Goal: Navigation & Orientation: Find specific page/section

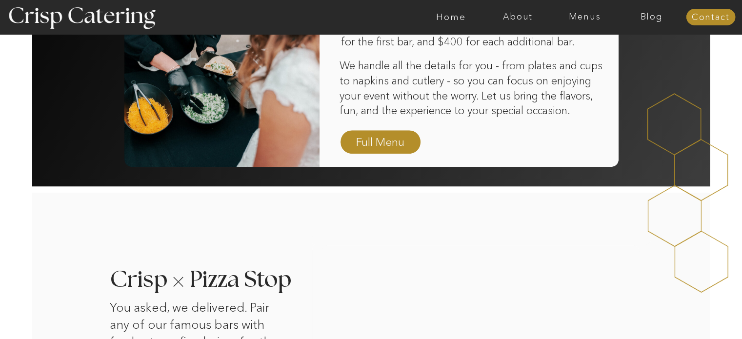
scroll to position [683, 0]
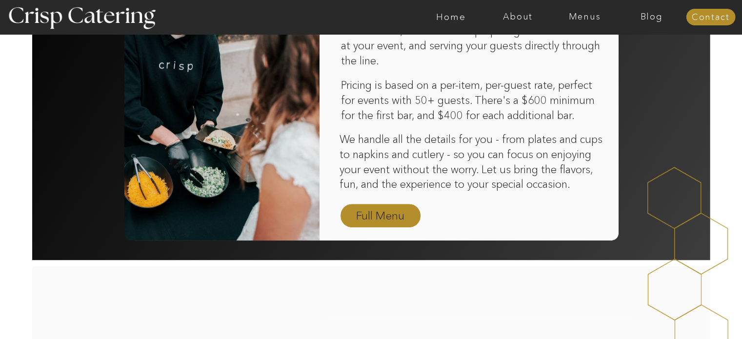
click at [372, 216] on nav "Full Menu" at bounding box center [380, 216] width 57 height 17
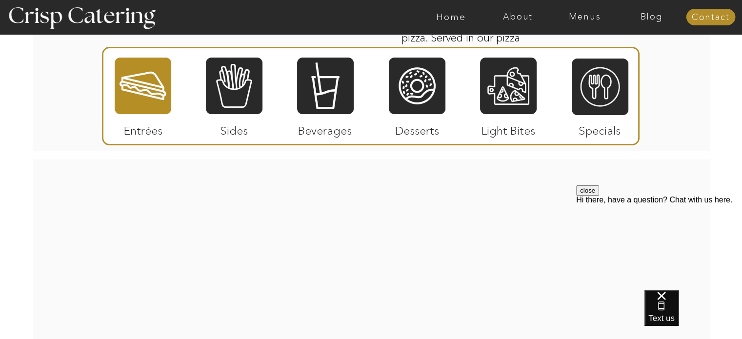
scroll to position [1539, 0]
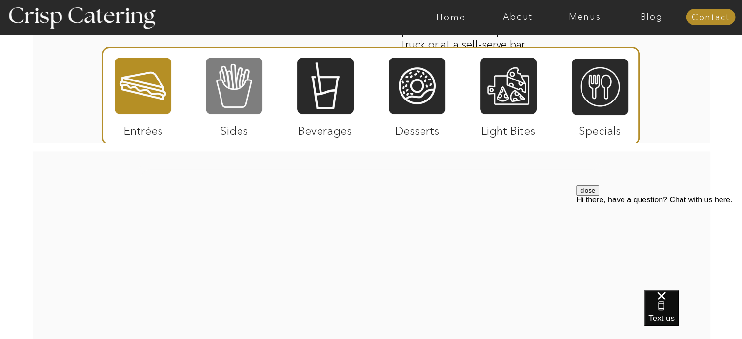
click at [213, 107] on div at bounding box center [234, 86] width 57 height 59
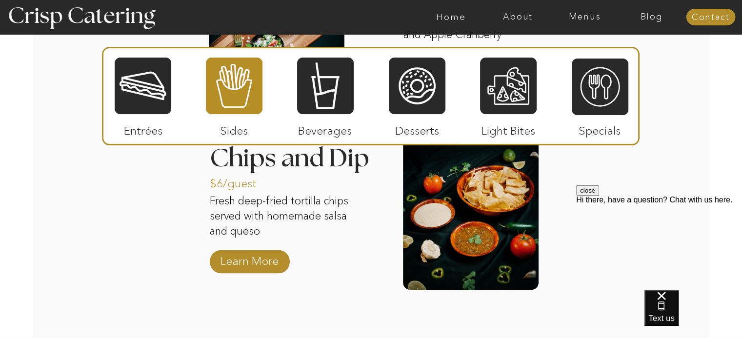
scroll to position [1344, 0]
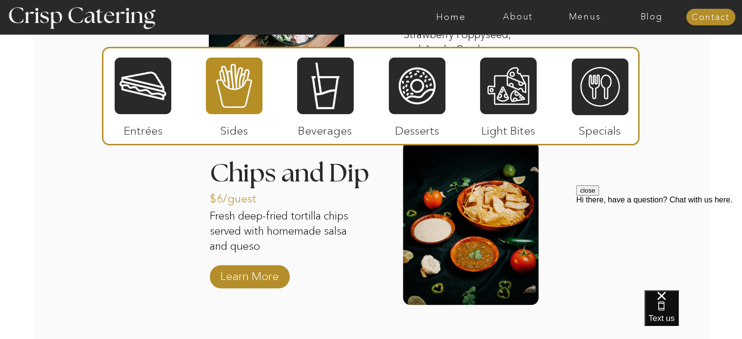
click at [340, 93] on div at bounding box center [325, 86] width 57 height 59
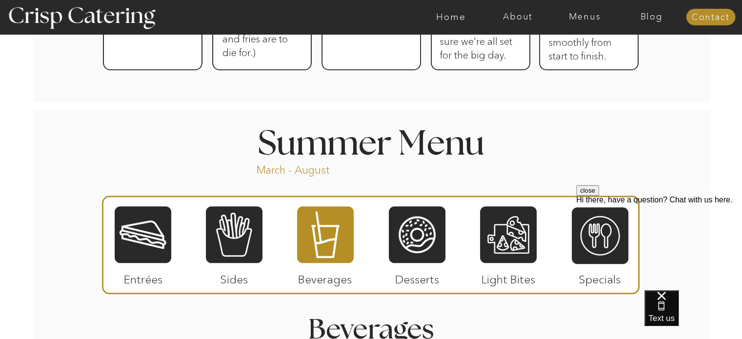
scroll to position [710, 0]
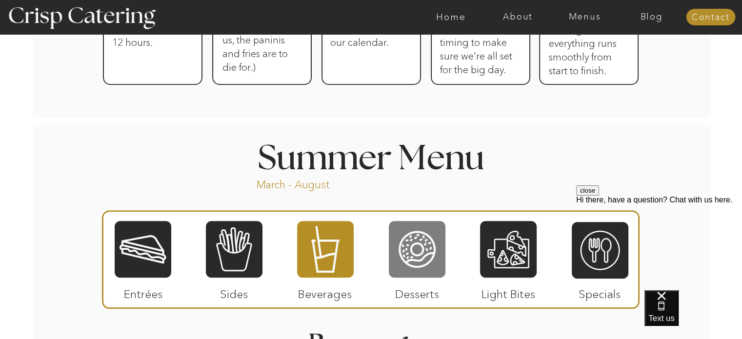
click at [411, 228] on div at bounding box center [417, 249] width 57 height 59
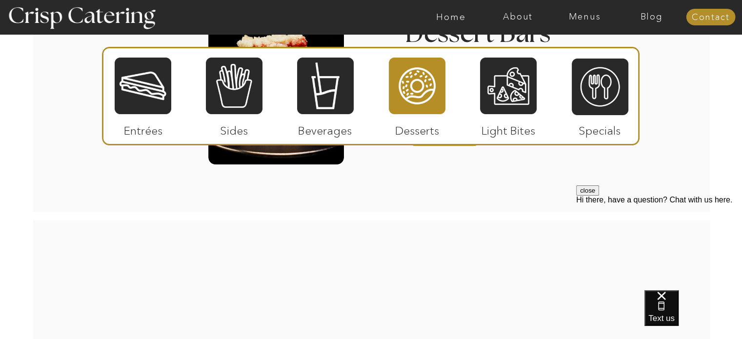
scroll to position [1393, 0]
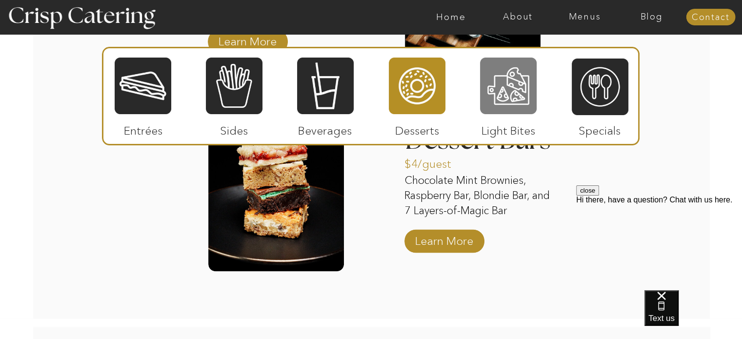
click at [504, 100] on div at bounding box center [508, 86] width 57 height 59
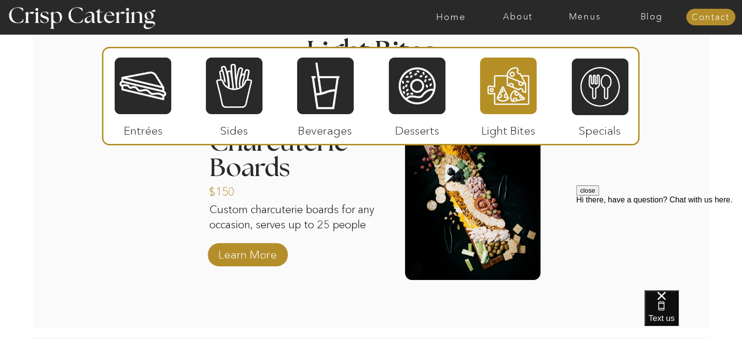
scroll to position [808, 0]
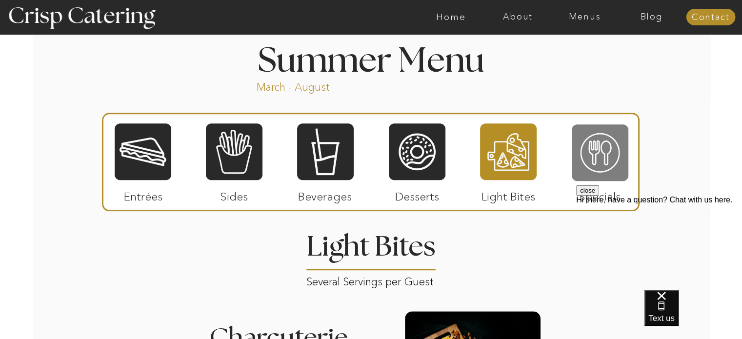
click at [608, 154] on div at bounding box center [599, 152] width 57 height 59
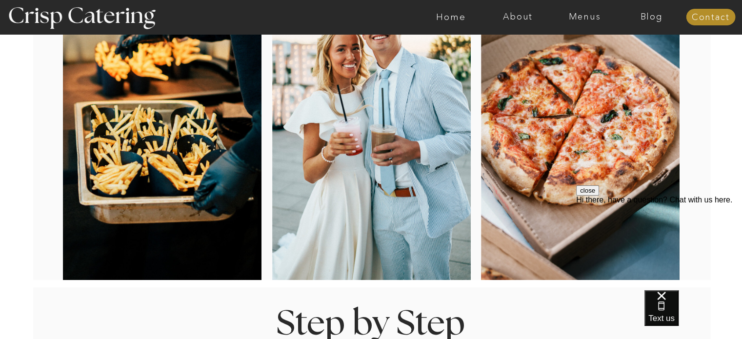
scroll to position [0, 0]
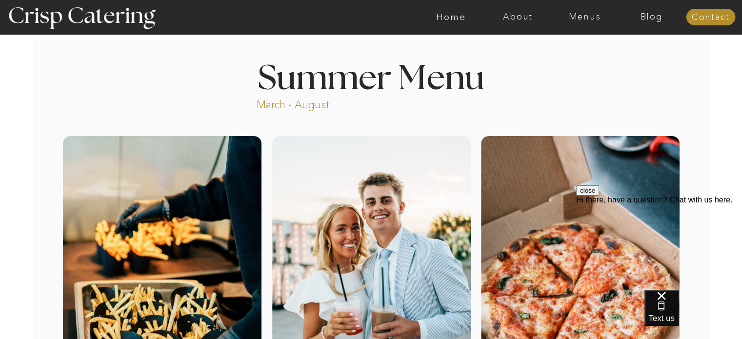
click at [537, 202] on div at bounding box center [580, 297] width 198 height 323
click at [595, 19] on nav "Menus" at bounding box center [584, 17] width 67 height 10
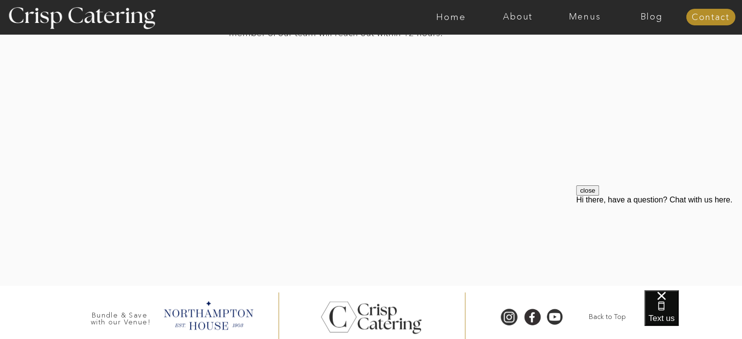
scroll to position [1935, 0]
